Goal: Entertainment & Leisure: Consume media (video, audio)

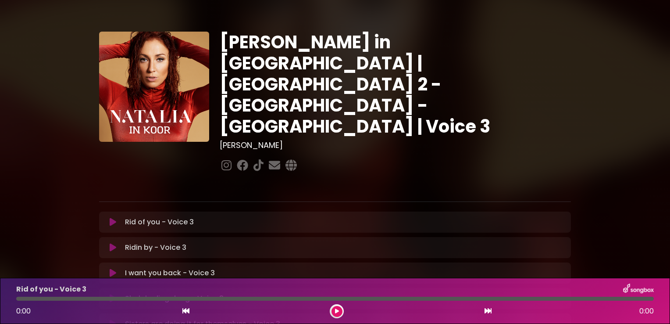
click at [64, 204] on div "[PERSON_NAME] in [GEOGRAPHIC_DATA] | [GEOGRAPHIC_DATA] 2 - [GEOGRAPHIC_DATA] - …" at bounding box center [335, 269] width 579 height 517
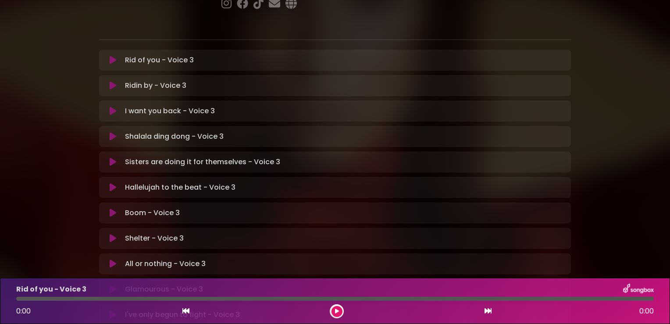
scroll to position [175, 0]
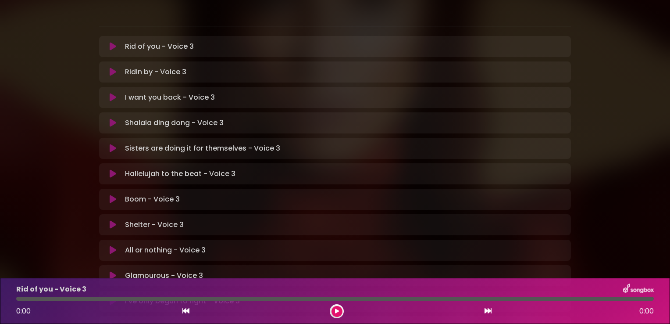
click at [115, 246] on icon at bounding box center [113, 250] width 7 height 9
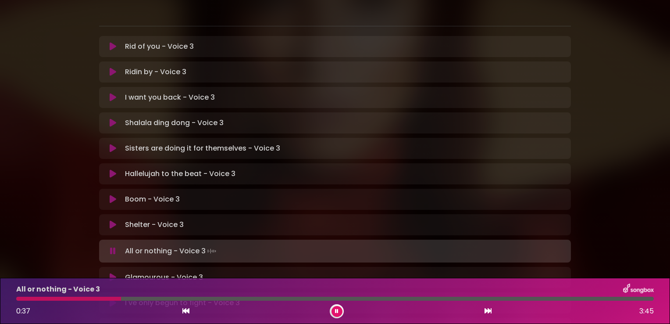
click at [93, 301] on div "All or nothing - Voice 3 0:37 3:45" at bounding box center [335, 300] width 648 height 35
click at [89, 301] on div at bounding box center [69, 299] width 107 height 4
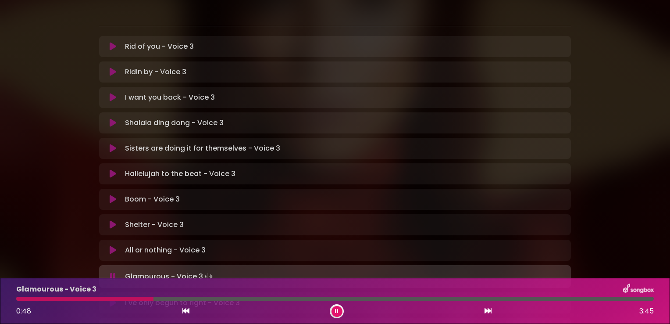
click at [333, 315] on button at bounding box center [337, 311] width 11 height 11
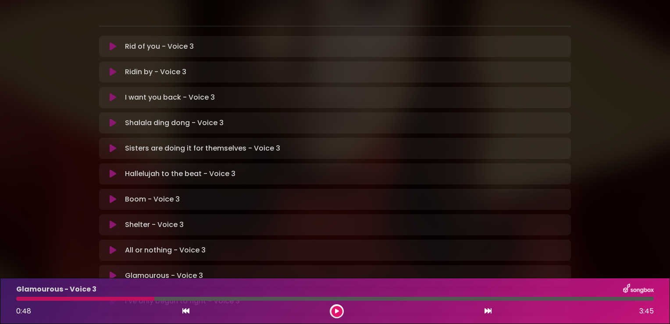
click at [336, 310] on icon at bounding box center [337, 310] width 4 height 5
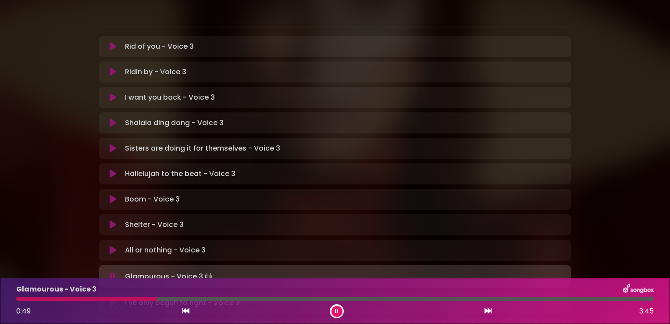
click at [22, 300] on div at bounding box center [86, 299] width 141 height 4
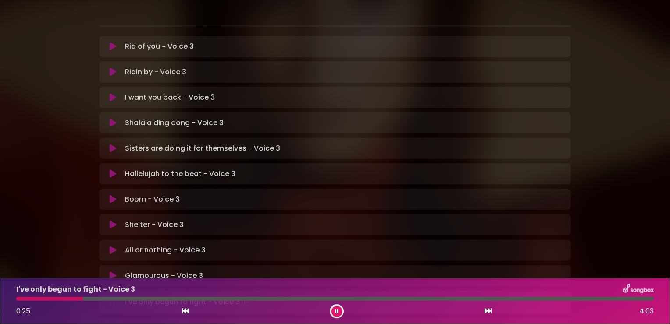
click at [101, 301] on div "I've only begun to fight - Voice 3 0:25 4:03" at bounding box center [335, 300] width 648 height 35
click at [103, 300] on div at bounding box center [335, 299] width 638 height 4
click at [116, 300] on div at bounding box center [335, 299] width 638 height 4
click at [335, 311] on button at bounding box center [337, 311] width 11 height 11
click at [25, 297] on div at bounding box center [91, 299] width 150 height 4
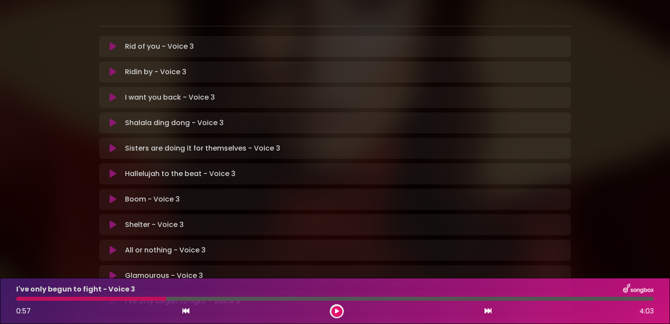
click at [20, 299] on div at bounding box center [91, 299] width 150 height 4
click at [337, 308] on button at bounding box center [337, 311] width 11 height 11
click at [337, 309] on icon at bounding box center [337, 310] width 4 height 5
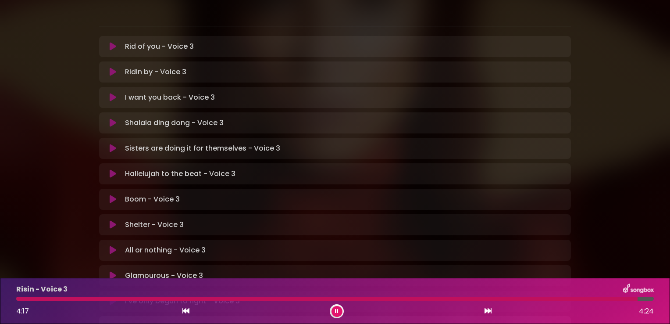
click at [337, 309] on icon at bounding box center [337, 310] width 4 height 5
